Goal: Find specific page/section: Find specific page/section

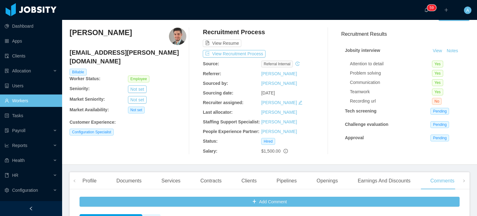
scroll to position [13, 0]
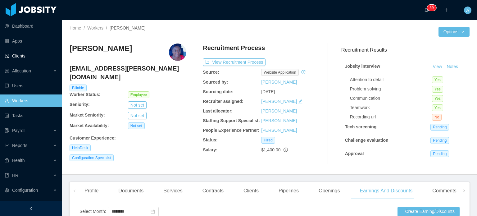
click at [32, 62] on link "Clients" at bounding box center [31, 56] width 53 height 12
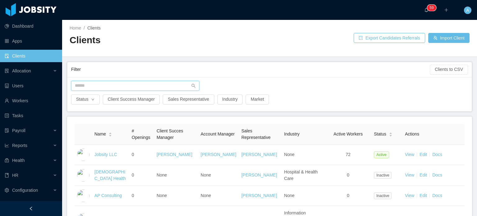
click at [98, 83] on input "text" at bounding box center [135, 86] width 128 height 10
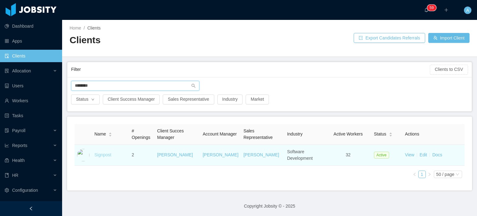
type input "********"
click at [99, 152] on link "Signpost" at bounding box center [102, 154] width 17 height 5
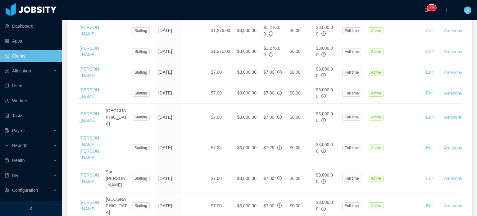
scroll to position [487, 0]
